Goal: Information Seeking & Learning: Learn about a topic

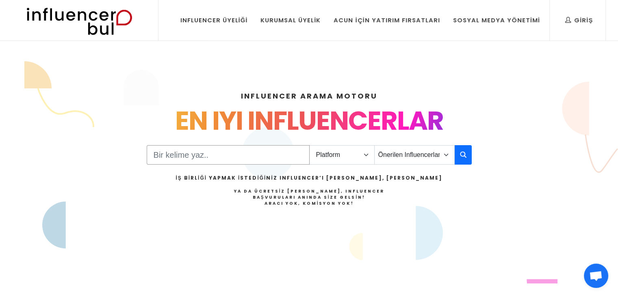
click at [236, 153] on input "Search" at bounding box center [228, 154] width 163 height 19
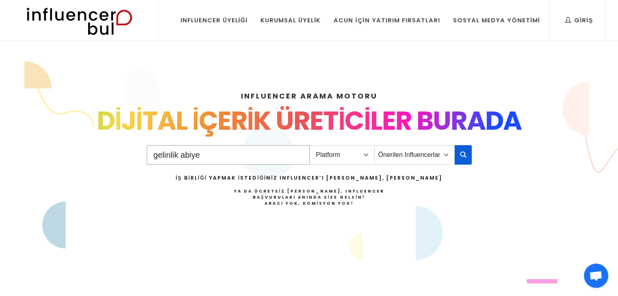
type input "gelinlik abiye"
click at [459, 159] on button "button" at bounding box center [462, 154] width 17 height 19
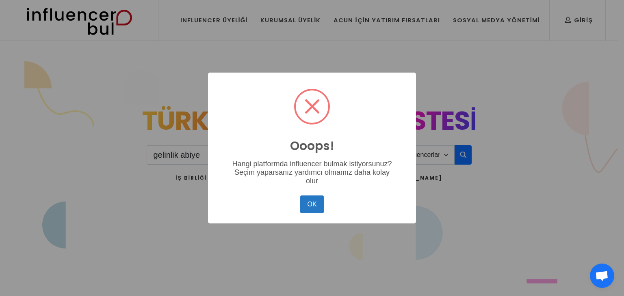
click at [305, 210] on button "OK" at bounding box center [312, 205] width 24 height 18
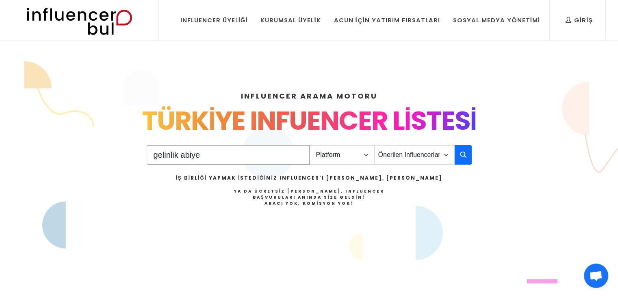
click at [297, 157] on input "gelinlik abiye" at bounding box center [228, 154] width 163 height 19
click at [297, 155] on input "gelinlik abiye" at bounding box center [228, 154] width 163 height 19
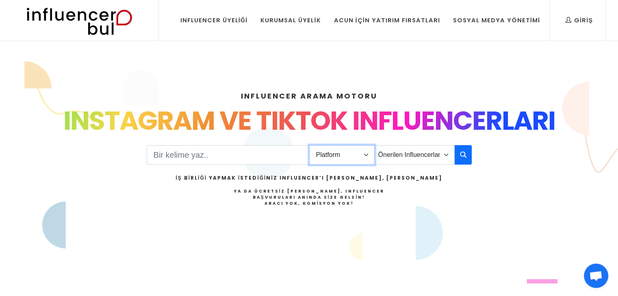
click at [341, 159] on select "Platform Instagram Facebook Youtube Tiktok Twitter Twitch" at bounding box center [341, 154] width 65 height 19
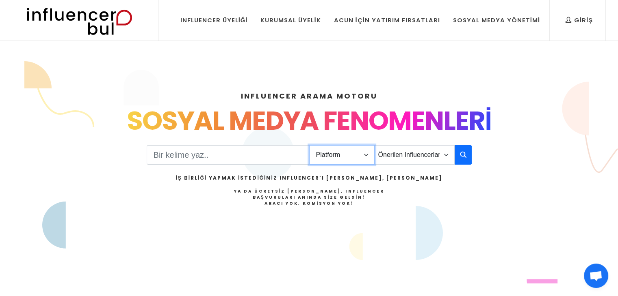
select select "1"
click at [309, 145] on select "Platform Instagram Facebook Youtube Tiktok Twitter Twitch" at bounding box center [341, 154] width 65 height 19
click at [405, 155] on select "Önerilen Influencerlar Aile & Çocuk & Ebeveyn Alışveriş & Giyim & Aksesuar Arab…" at bounding box center [414, 154] width 80 height 19
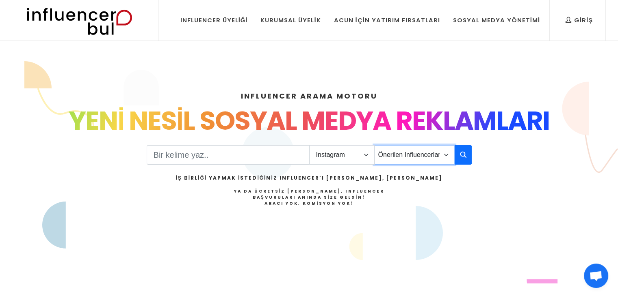
select select "29"
click at [374, 145] on select "Önerilen Influencerlar Aile & Çocuk & Ebeveyn Alışveriş & Giyim & Aksesuar Arab…" at bounding box center [414, 154] width 80 height 19
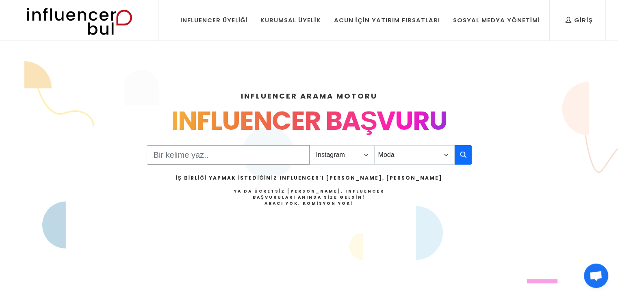
click at [264, 155] on input "Search" at bounding box center [228, 154] width 163 height 19
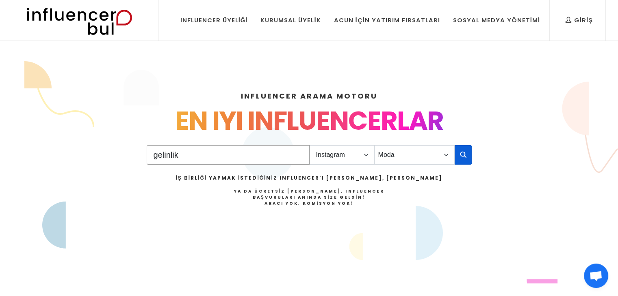
type input "gelinlik"
click at [463, 151] on icon "button" at bounding box center [463, 155] width 6 height 10
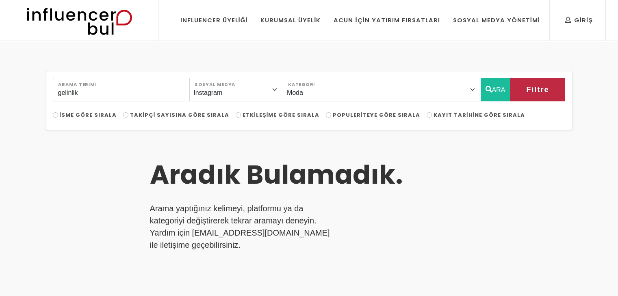
select select "29"
click at [140, 91] on input "gelinlik" at bounding box center [121, 90] width 137 height 24
drag, startPoint x: 122, startPoint y: 88, endPoint x: 27, endPoint y: 79, distance: 95.1
click at [30, 84] on div "gelinlik Arama Terimi Instagram Facebook Youtube Tiktok Twitter Twitch Sosyal M…" at bounding box center [309, 283] width 618 height 483
type input "abiye"
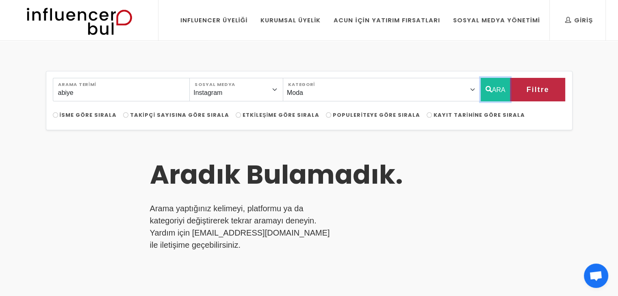
click at [489, 90] on button "ARA" at bounding box center [495, 90] width 30 height 24
click at [485, 91] on icon "button" at bounding box center [488, 89] width 6 height 10
click at [151, 86] on input "abiye" at bounding box center [121, 90] width 137 height 24
drag, startPoint x: 143, startPoint y: 88, endPoint x: 61, endPoint y: 86, distance: 82.5
click at [71, 91] on input "abiye" at bounding box center [121, 90] width 137 height 24
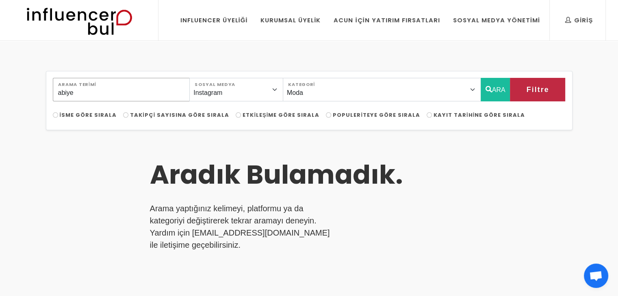
drag, startPoint x: 74, startPoint y: 92, endPoint x: 0, endPoint y: 132, distance: 84.0
click at [0, 132] on div "abiye Arama Terimi Instagram Facebook Youtube Tiktok Twitter Twitch Sosyal Medy…" at bounding box center [309, 283] width 618 height 483
click at [501, 93] on button "ARA" at bounding box center [495, 90] width 30 height 24
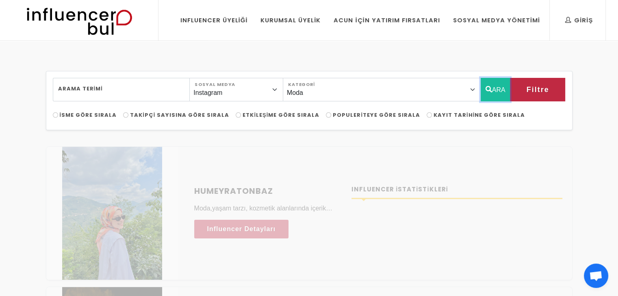
click at [501, 91] on button "ARA" at bounding box center [495, 90] width 30 height 24
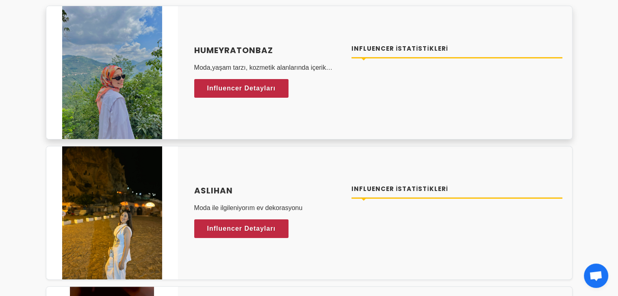
scroll to position [162, 0]
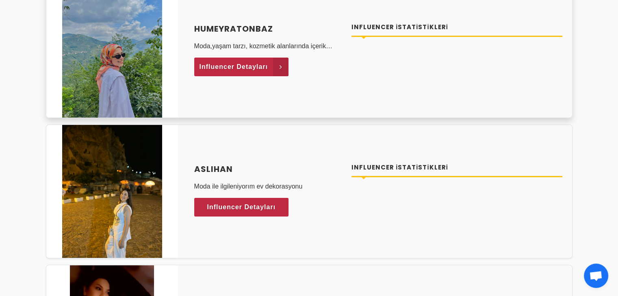
click at [279, 65] on icon at bounding box center [280, 67] width 15 height 19
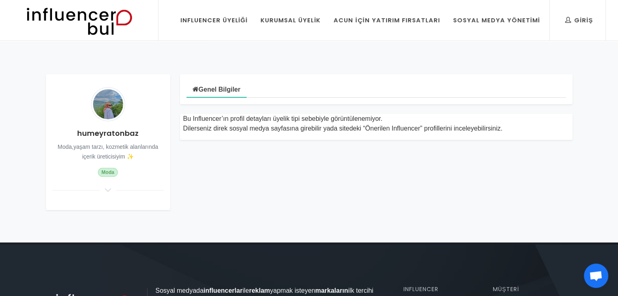
click at [107, 104] on img at bounding box center [108, 104] width 34 height 34
drag, startPoint x: 102, startPoint y: 197, endPoint x: 106, endPoint y: 183, distance: 13.8
click at [103, 194] on div "humeyratonbaz Moda,yaşam tarzı, kozmetik alanlarında içerik üreticisiyim ✨ Moda" at bounding box center [108, 142] width 124 height 136
click at [106, 188] on icon at bounding box center [108, 190] width 10 height 7
drag, startPoint x: 106, startPoint y: 121, endPoint x: 83, endPoint y: 87, distance: 40.7
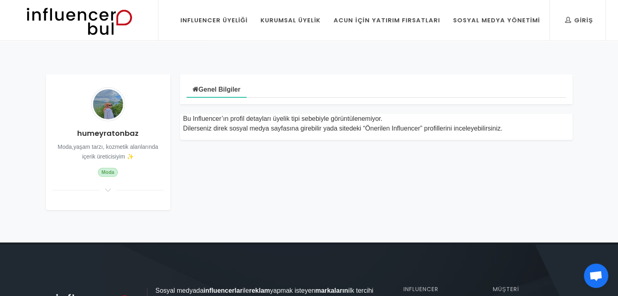
click at [106, 120] on img at bounding box center [108, 104] width 34 height 34
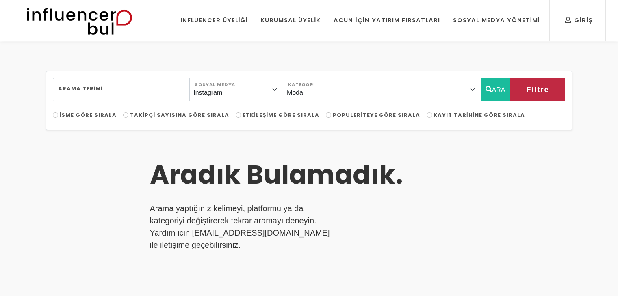
select select "29"
click at [499, 89] on button "ARA" at bounding box center [495, 90] width 30 height 24
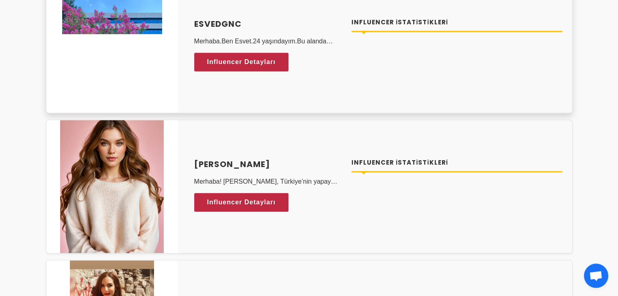
scroll to position [731, 0]
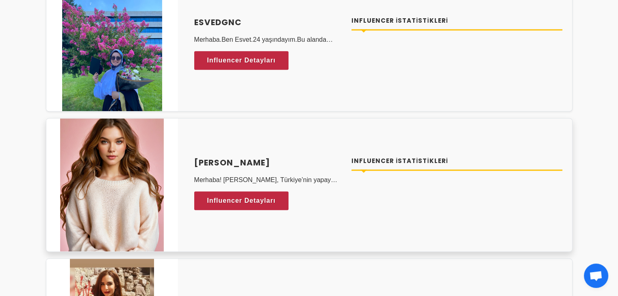
drag, startPoint x: 189, startPoint y: 158, endPoint x: 306, endPoint y: 142, distance: 118.1
click at [306, 142] on div "Ai Miray Merhaba! Ben Miray, Türkiye’nin yapay zeka influencer iyim. Beni takip…" at bounding box center [309, 185] width 526 height 134
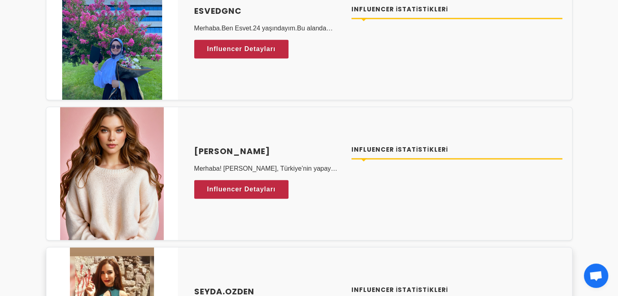
scroll to position [853, 0]
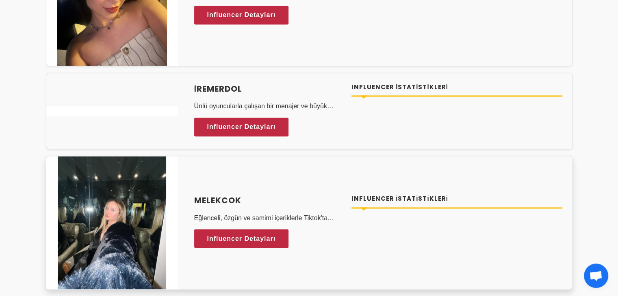
scroll to position [1340, 0]
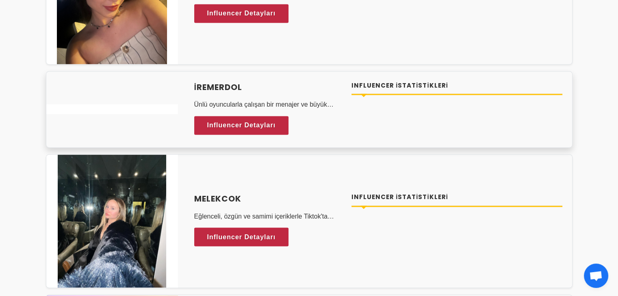
click at [258, 113] on div "iremerdol Ünlü oyuncularla çalışan bir menajer ve büyük projelerin castını yapa…" at bounding box center [268, 109] width 148 height 56
click at [258, 135] on div "iremerdol Ünlü oyuncularla çalışan bir menajer ve büyük projelerin castını yapa…" at bounding box center [268, 109] width 148 height 56
click at [259, 130] on link "Influencer Detayları" at bounding box center [241, 125] width 95 height 19
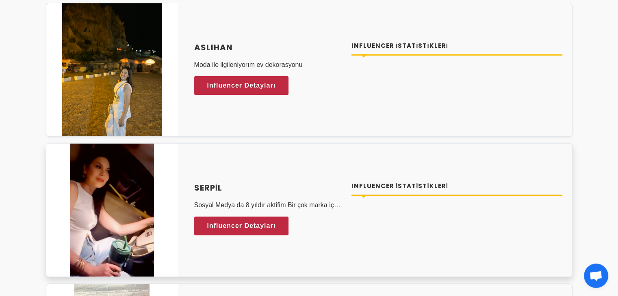
scroll to position [0, 0]
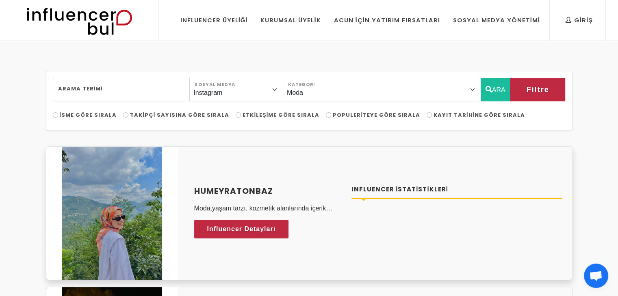
drag, startPoint x: 192, startPoint y: 189, endPoint x: 259, endPoint y: 192, distance: 66.7
click at [268, 188] on div "humeyratonbaz Moda,yaşam tarzı, kozmetik alanlarında içerik üreticisiyim ✨ Infl…" at bounding box center [268, 213] width 158 height 56
click at [258, 194] on h4 "humeyratonbaz" at bounding box center [268, 191] width 148 height 12
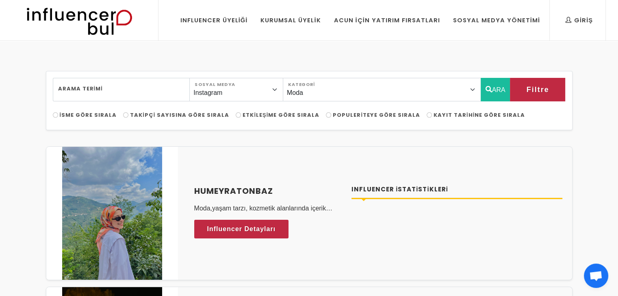
click at [333, 113] on span "Populeriteye Göre Sırala" at bounding box center [376, 115] width 87 height 8
click at [326, 113] on input "Populeriteye Göre Sırala" at bounding box center [328, 115] width 5 height 5
radio input "true"
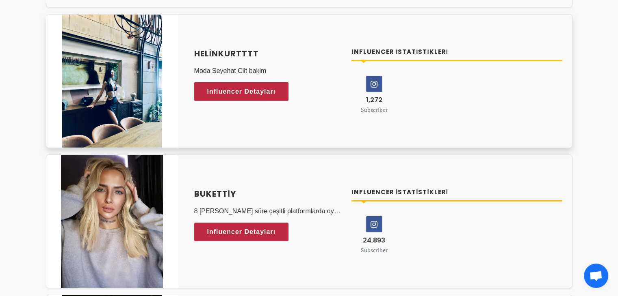
scroll to position [2559, 0]
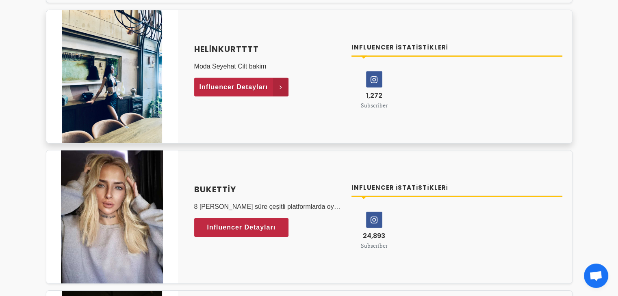
click at [226, 85] on span "Influencer Detayları" at bounding box center [233, 87] width 69 height 12
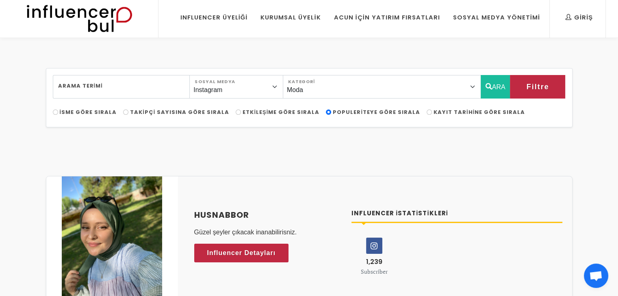
scroll to position [0, 0]
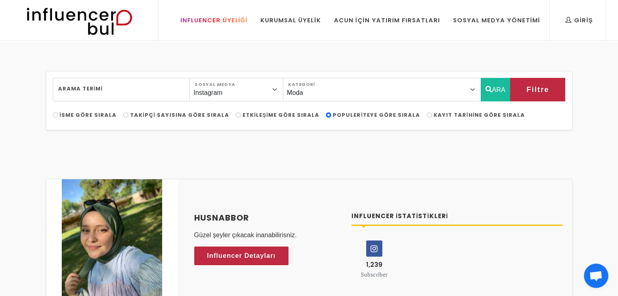
click at [236, 16] on div "Influencer Üyeliği" at bounding box center [213, 20] width 67 height 9
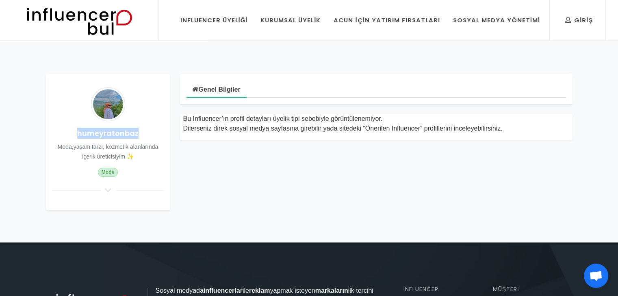
drag, startPoint x: 70, startPoint y: 132, endPoint x: 154, endPoint y: 138, distance: 84.3
click at [154, 138] on h4 "humeyratonbaz" at bounding box center [107, 133] width 111 height 11
copy h4 "humeyratonbaz"
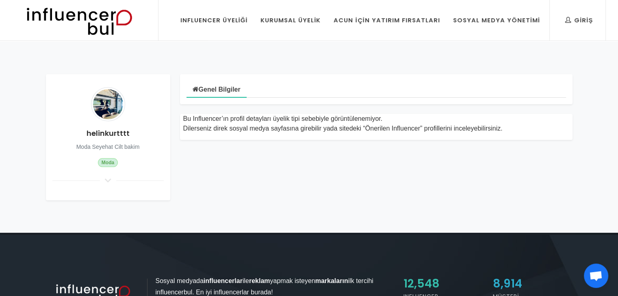
drag, startPoint x: 86, startPoint y: 132, endPoint x: 141, endPoint y: 125, distance: 56.0
click at [142, 125] on div "helinkurtttt Moda Seyehat Cilt bakim Moda" at bounding box center [108, 137] width 124 height 126
drag, startPoint x: 129, startPoint y: 131, endPoint x: 77, endPoint y: 129, distance: 51.6
click at [77, 129] on h4 "helinkurtttt" at bounding box center [107, 133] width 111 height 11
copy h4 "helinkurtttt"
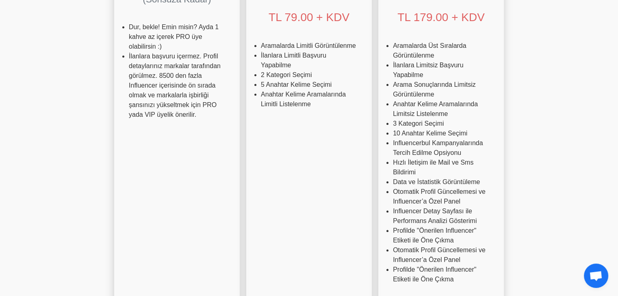
scroll to position [244, 0]
